Goal: Ask a question

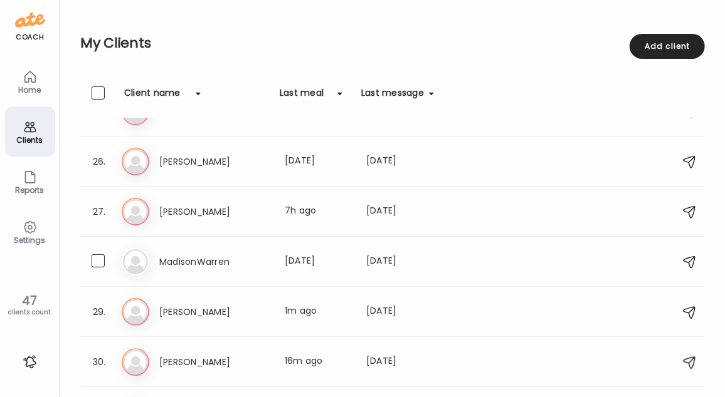
scroll to position [1559, 0]
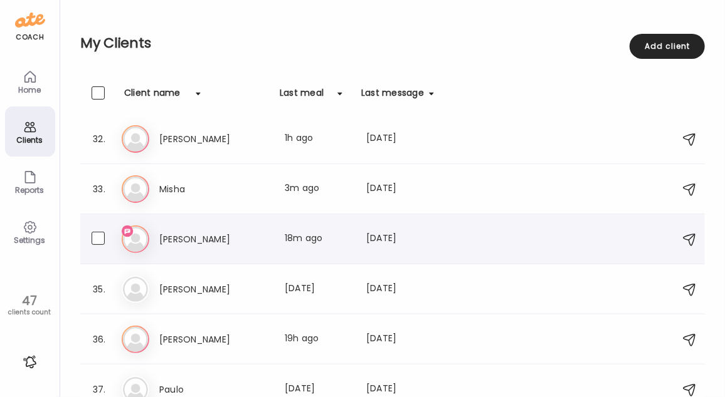
click at [223, 237] on h3 "[PERSON_NAME]" at bounding box center [214, 239] width 110 height 15
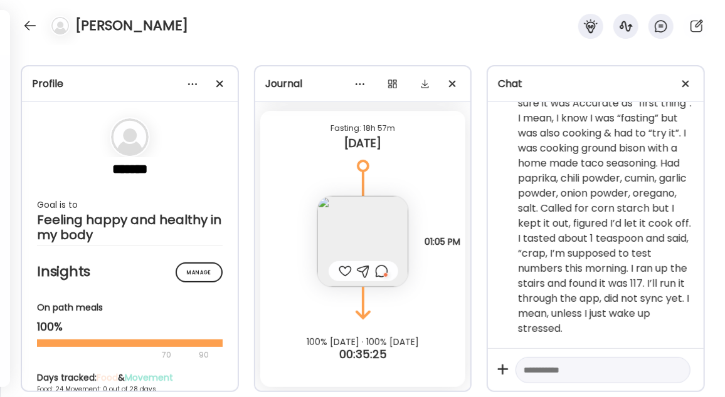
scroll to position [2845, 0]
click at [372, 241] on img at bounding box center [362, 241] width 91 height 91
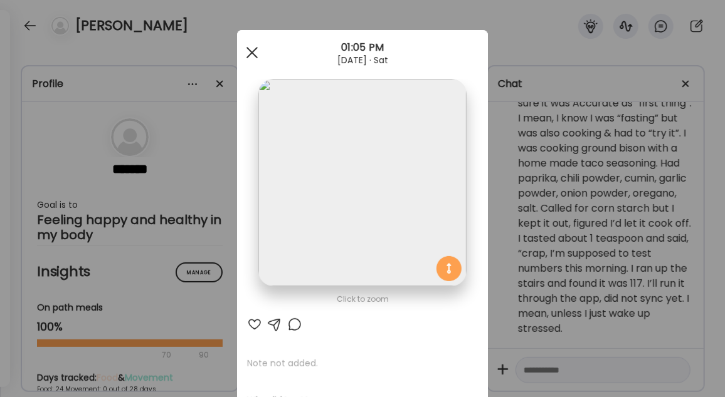
click at [241, 55] on div at bounding box center [251, 52] width 25 height 25
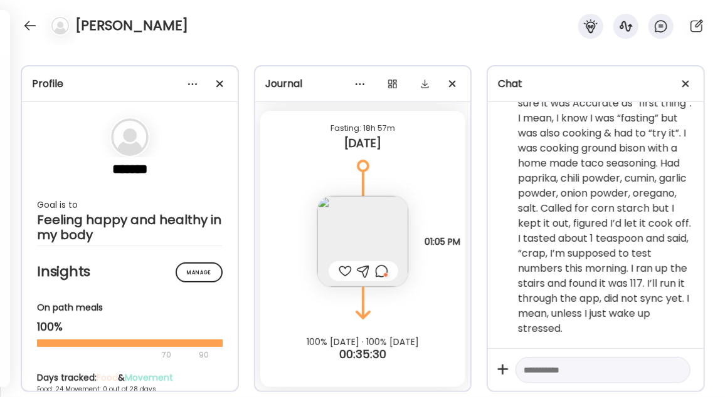
click at [379, 270] on div at bounding box center [381, 271] width 13 height 15
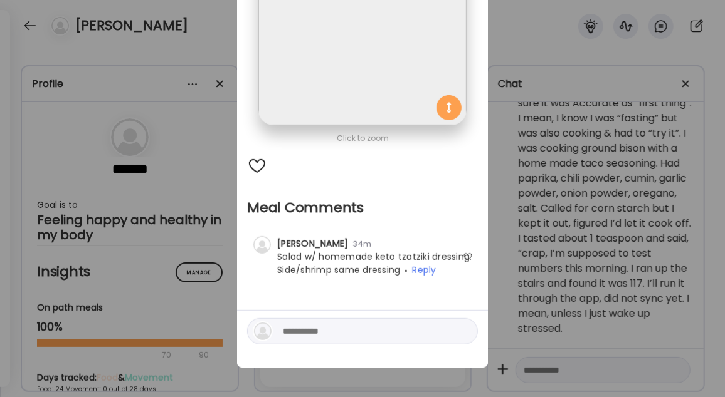
scroll to position [0, 0]
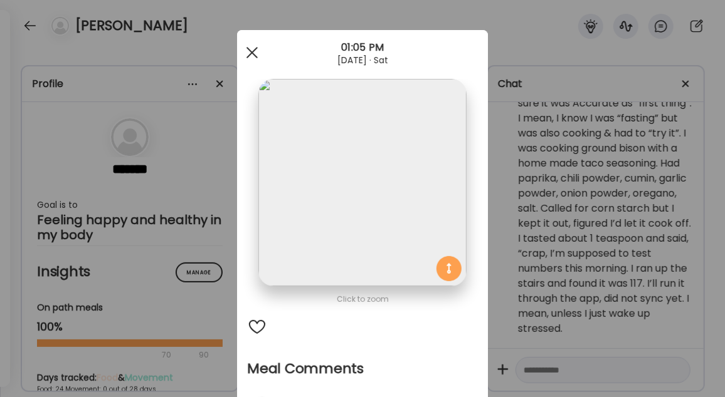
click at [247, 50] on div at bounding box center [251, 52] width 25 height 25
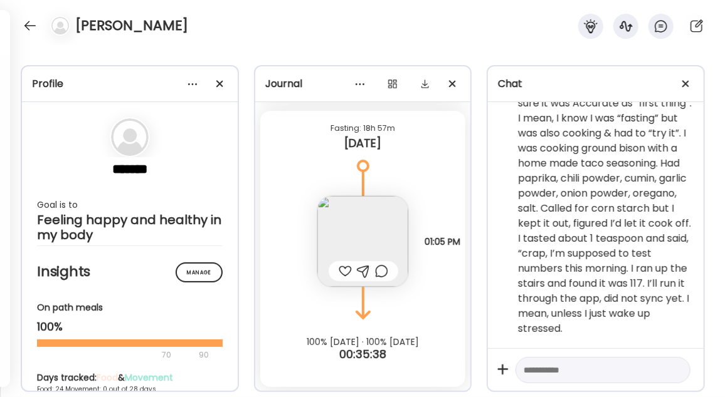
click at [344, 269] on div at bounding box center [345, 271] width 13 height 15
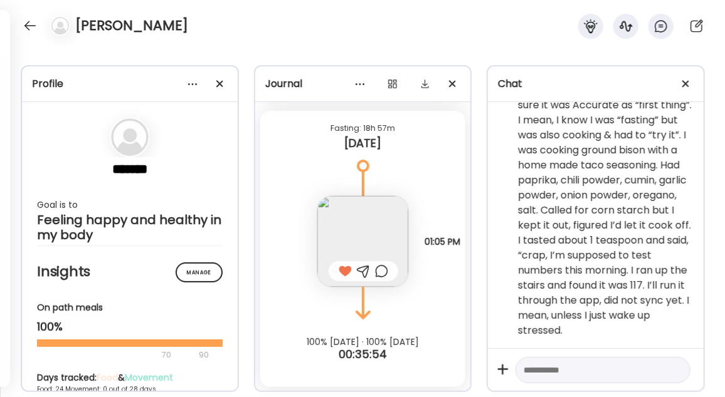
scroll to position [2911, 0]
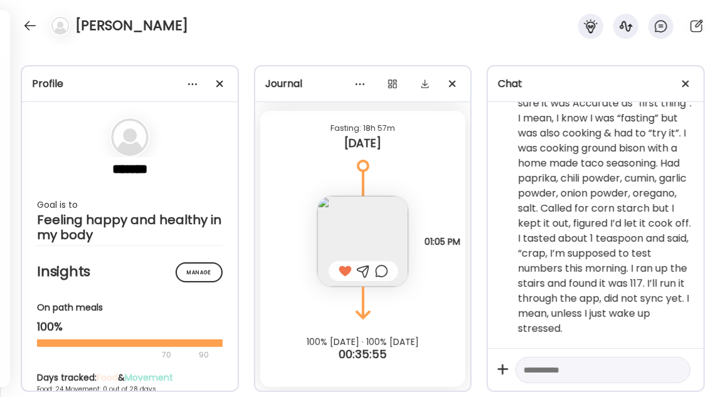
click at [546, 377] on textarea at bounding box center [591, 370] width 136 height 15
type textarea "**********"
click at [668, 384] on div at bounding box center [676, 384] width 18 height 18
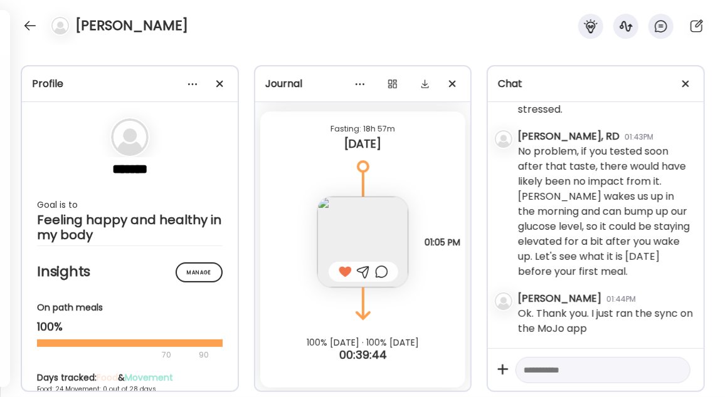
scroll to position [3132, 0]
click at [572, 370] on textarea at bounding box center [591, 370] width 136 height 15
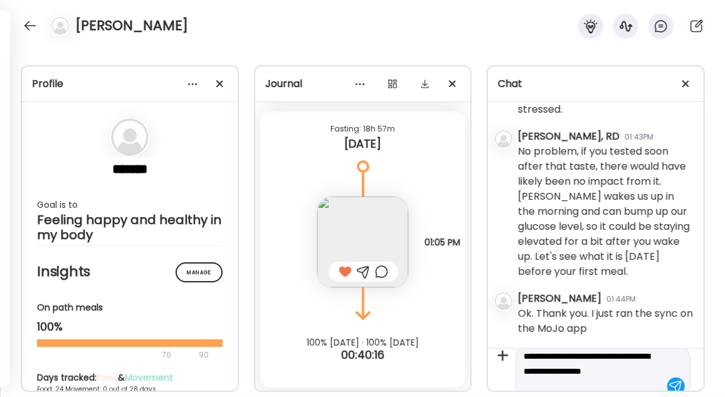
scroll to position [29, 0]
type textarea "**********"
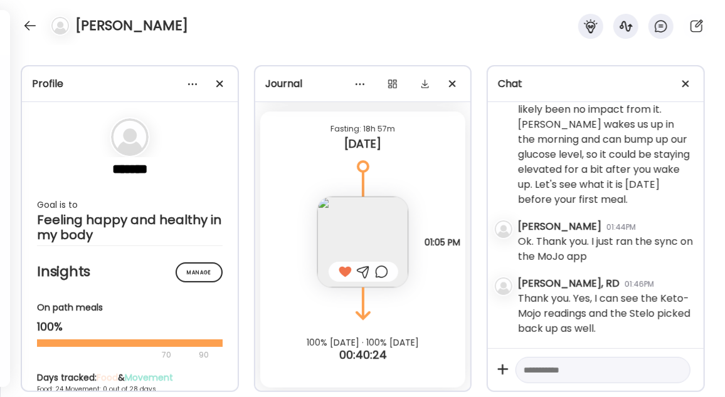
scroll to position [3205, 0]
